Goal: Task Accomplishment & Management: Manage account settings

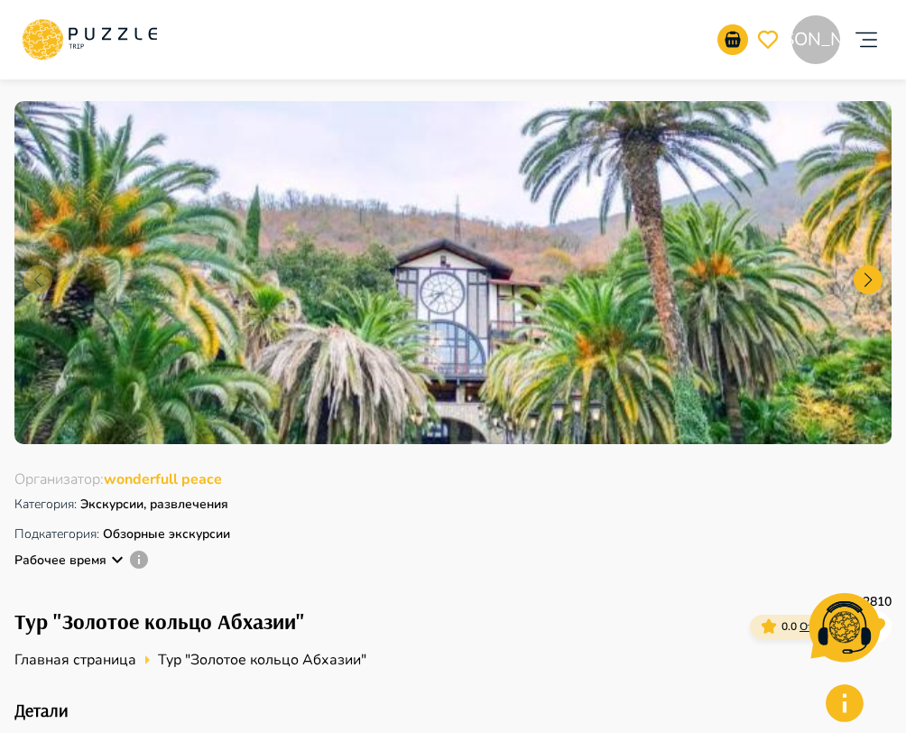
click at [858, 22] on icon "account of current user" at bounding box center [866, 40] width 36 height 36
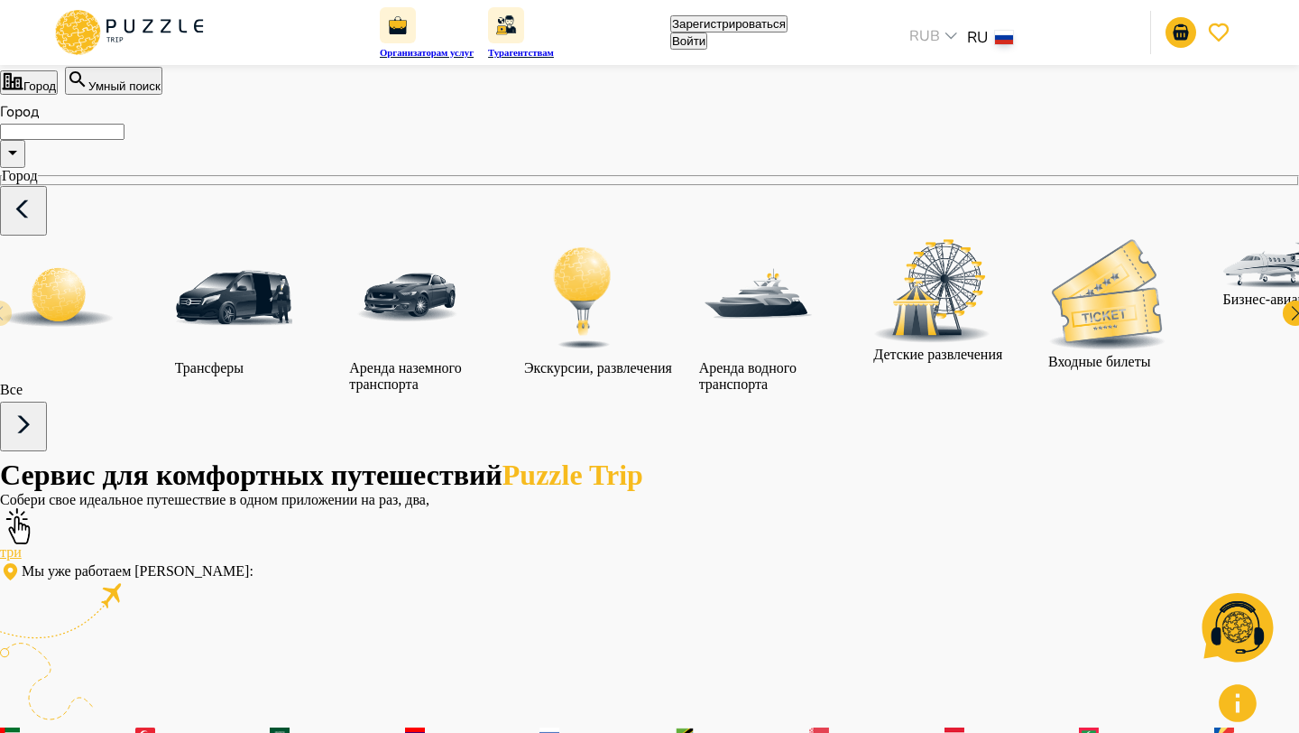
click at [788, 25] on div "Зарегистрироваться Войти" at bounding box center [728, 32] width 117 height 34
click at [707, 32] on button "Войти" at bounding box center [688, 40] width 37 height 17
type input "**********"
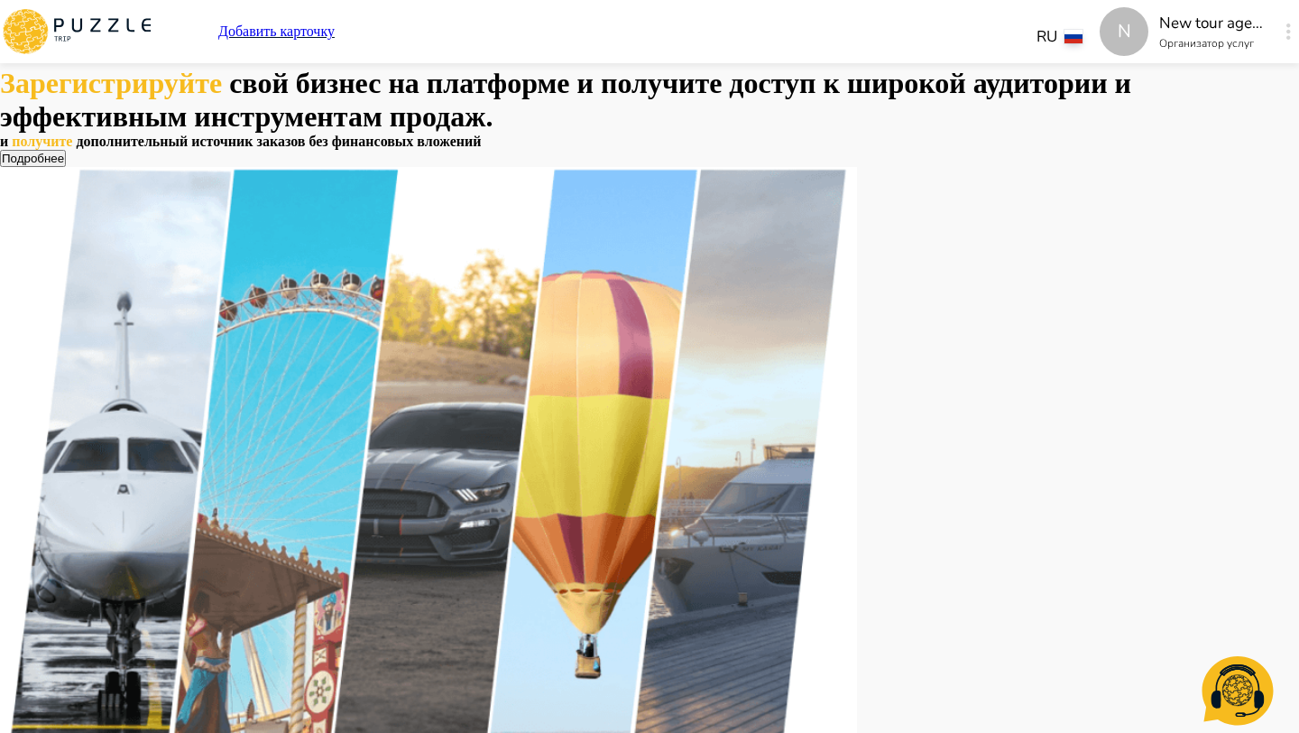
click at [1279, 35] on div "N" at bounding box center [1289, 31] width 21 height 32
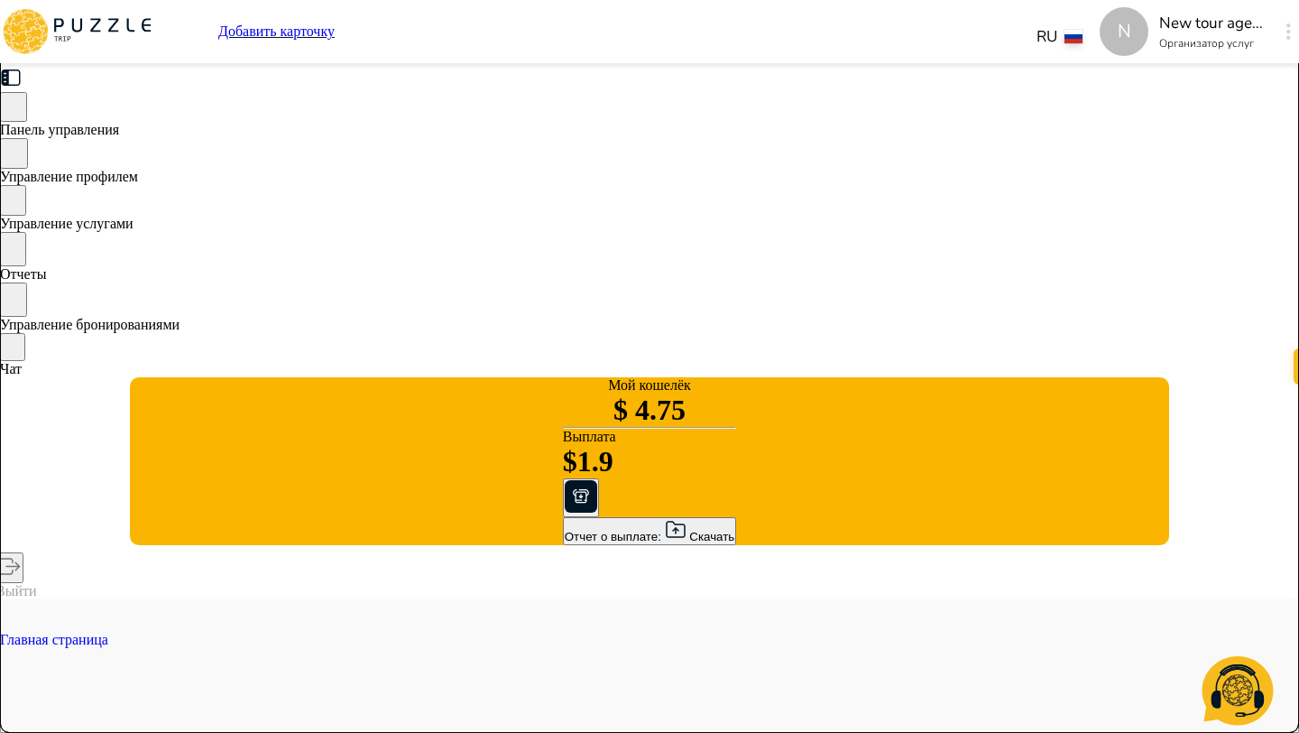
click at [565, 543] on div "Отчет о выплате: Скачать" at bounding box center [650, 531] width 171 height 24
